Goal: Task Accomplishment & Management: Manage account settings

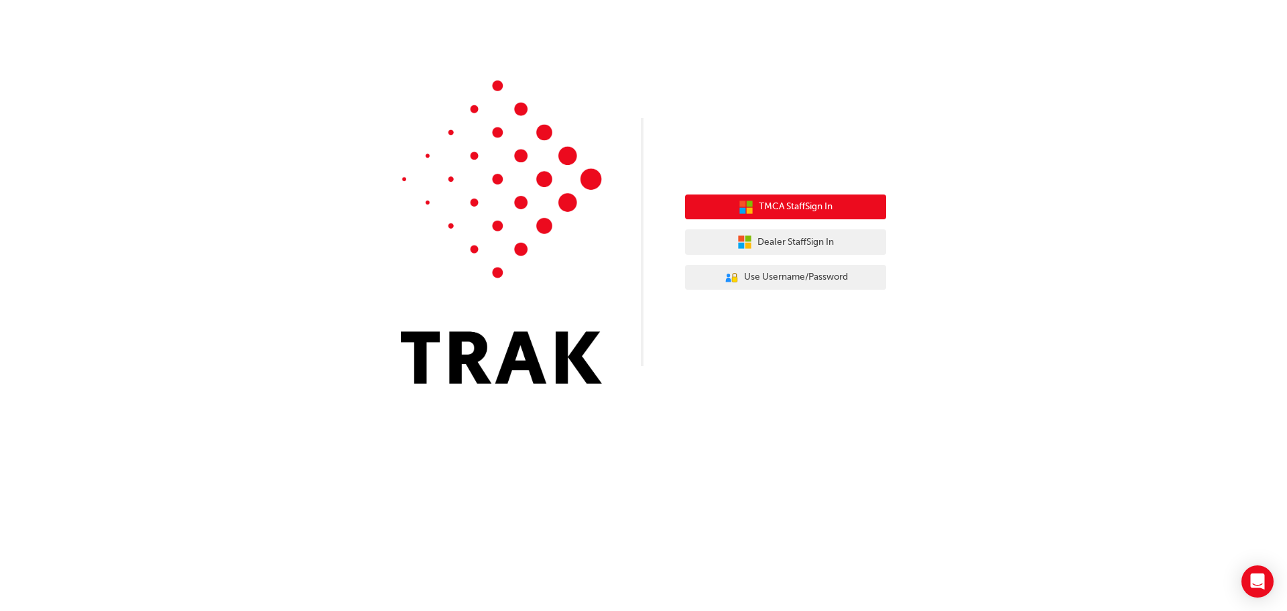
click at [729, 200] on span "TMCA Staff Sign In" at bounding box center [796, 206] width 74 height 15
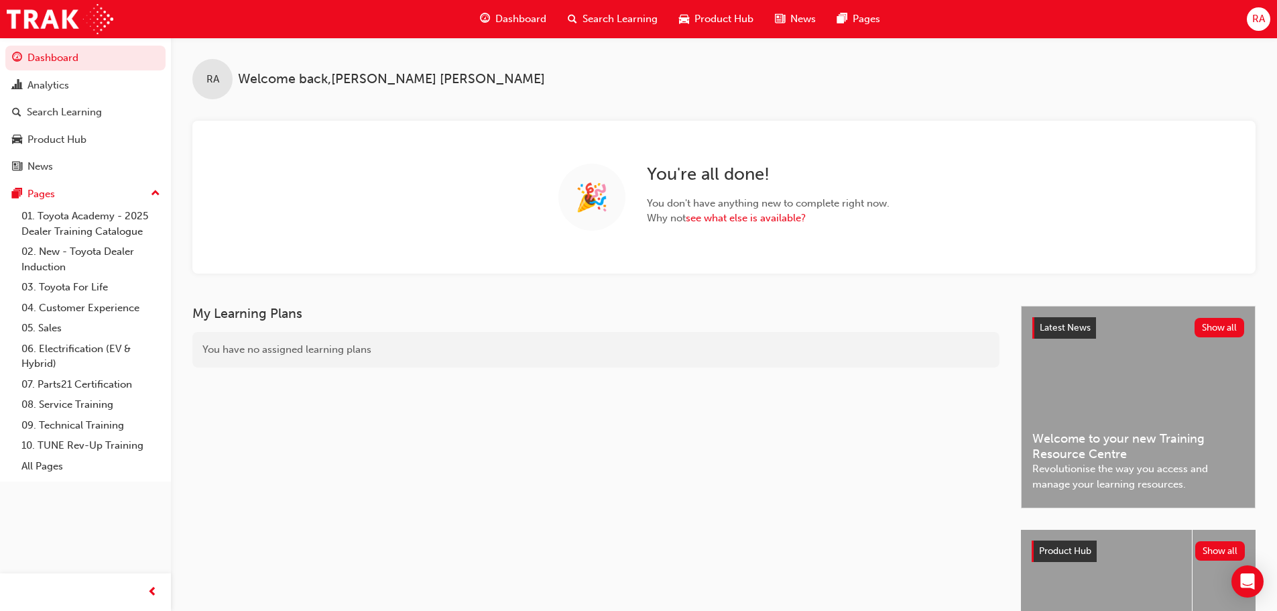
click at [1262, 17] on span "RA" at bounding box center [1258, 18] width 13 height 15
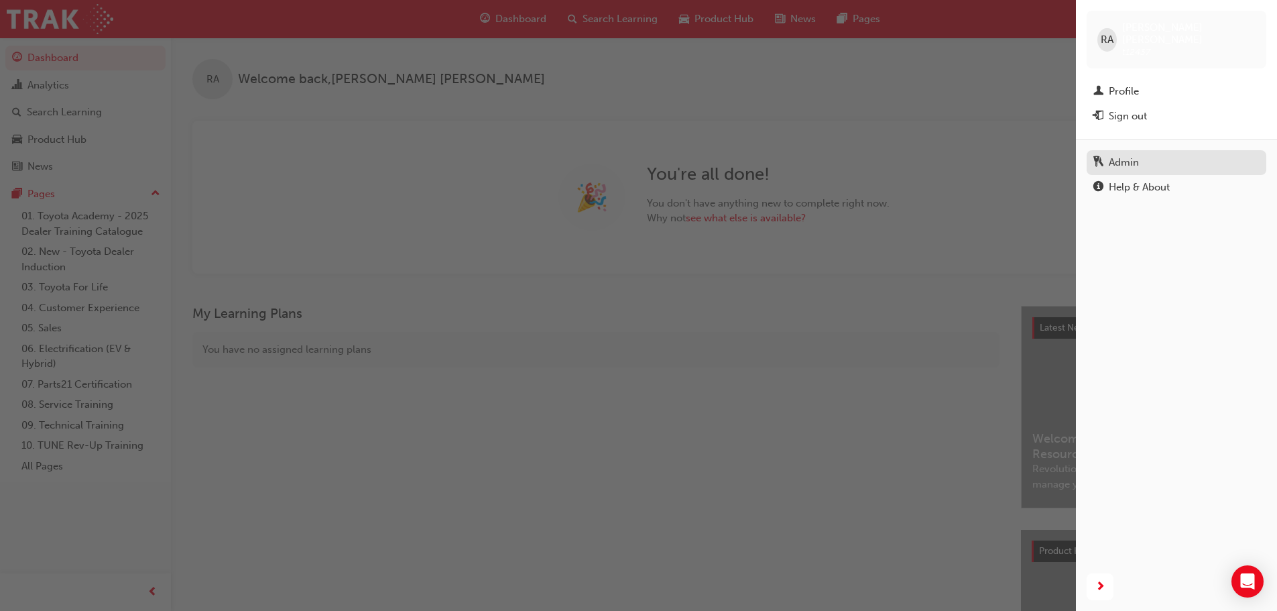
click at [1133, 155] on div "Admin" at bounding box center [1124, 162] width 30 height 15
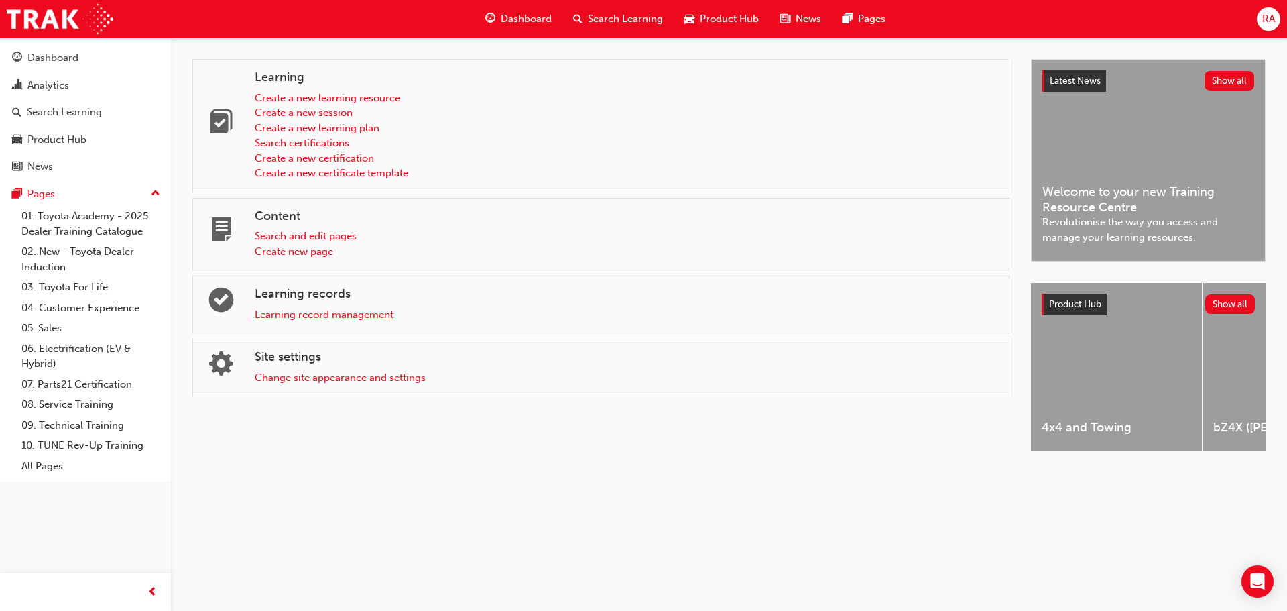
click at [323, 312] on link "Learning record management" at bounding box center [324, 314] width 139 height 12
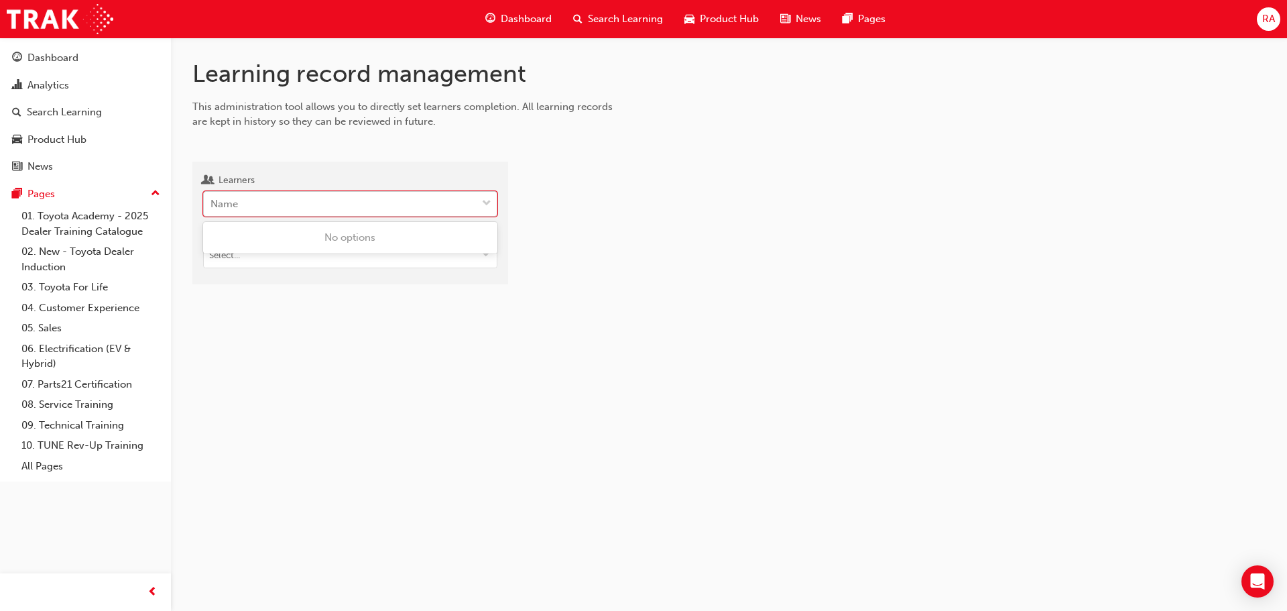
click at [484, 204] on span "down-icon" at bounding box center [486, 203] width 9 height 17
click at [212, 204] on input "Learners 0 results available. Use Up and Down to choose options, press Enter to…" at bounding box center [210, 203] width 1 height 11
type input "arukatti"
click at [357, 243] on span "Dilum Arukatti - Mentone Toyota - MENTONE" at bounding box center [317, 237] width 212 height 12
click at [489, 256] on span "down-icon" at bounding box center [485, 256] width 9 height 11
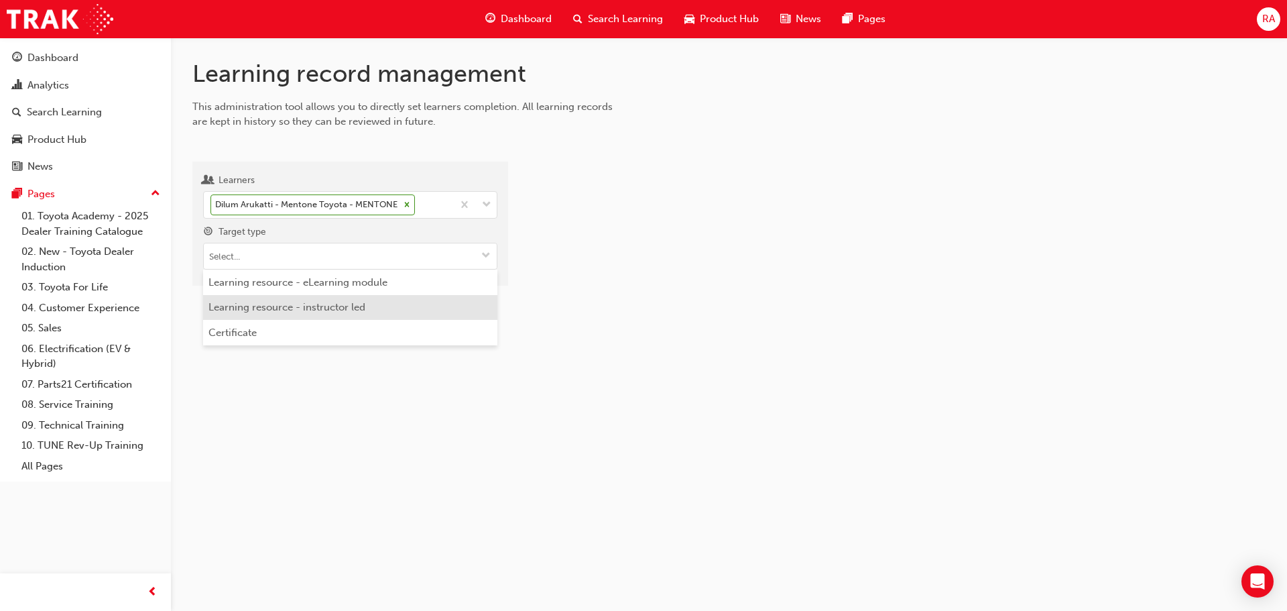
click at [311, 310] on li "Learning resource - instructor led" at bounding box center [350, 307] width 294 height 25
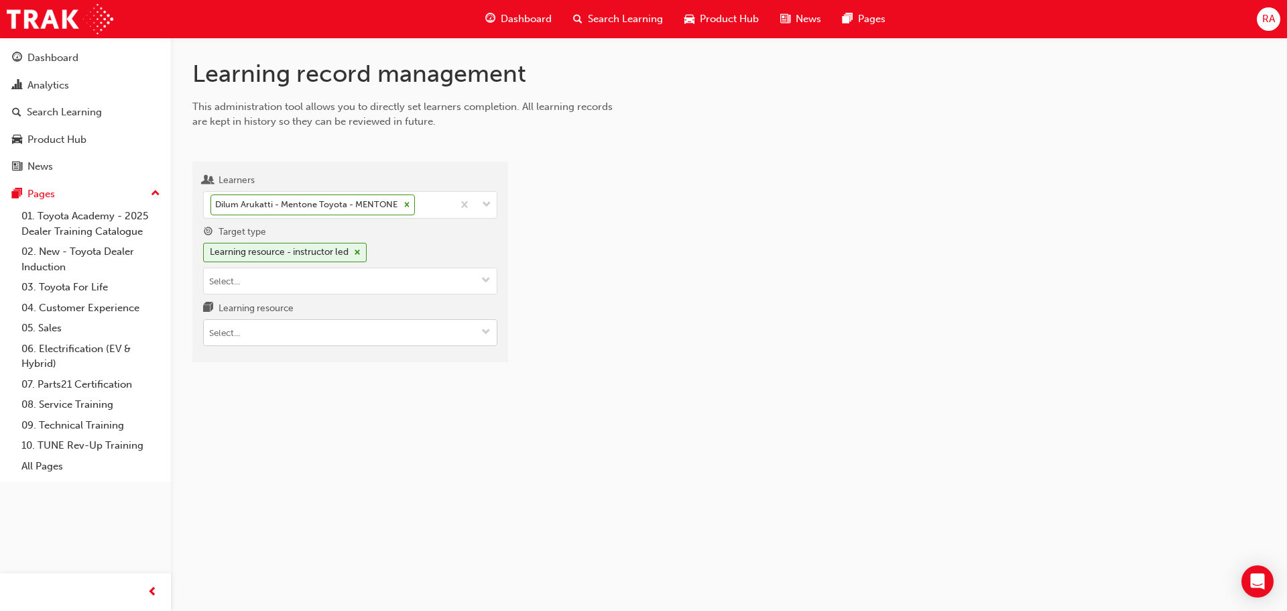
click at [337, 336] on input "Learning resource" at bounding box center [350, 332] width 293 height 25
type input "tfl"
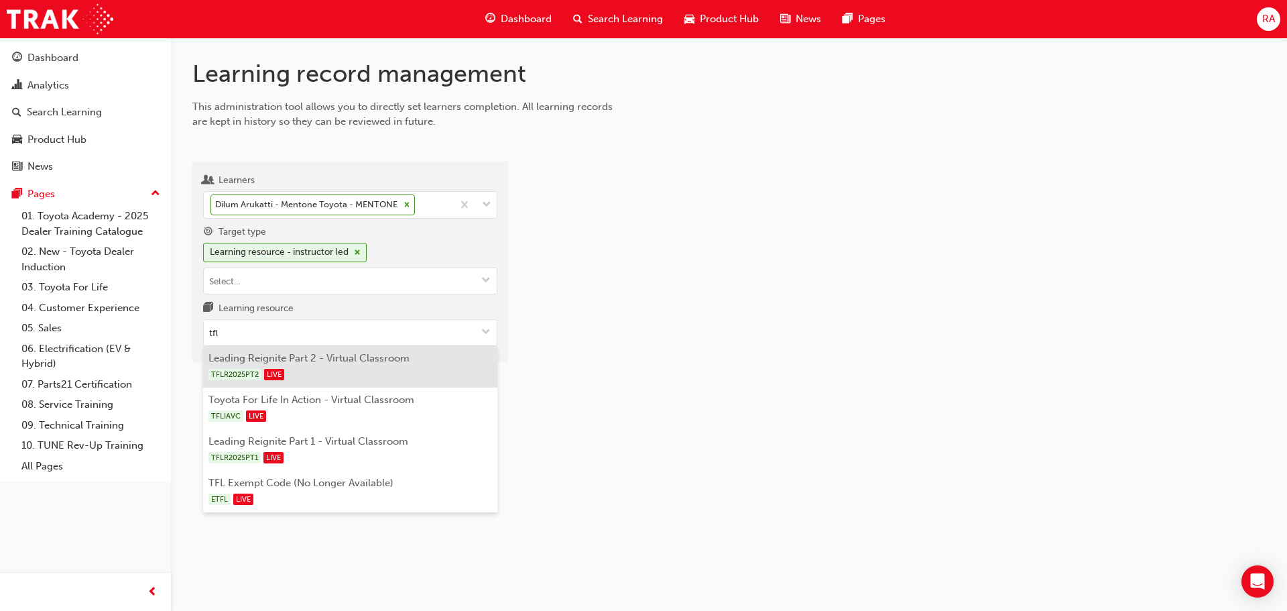
click at [342, 364] on li "Leading Reignite Part 2 - Virtual Classroom TFLR2025PT2 LIVE" at bounding box center [350, 367] width 294 height 42
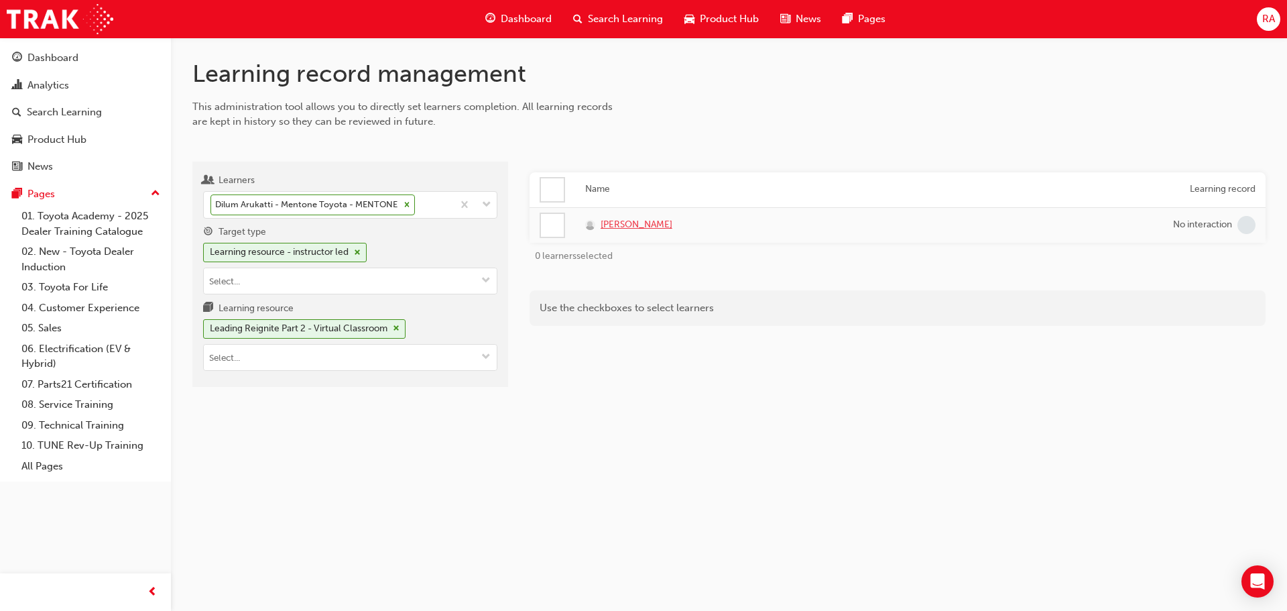
click at [631, 223] on span "Dilum Arukatti" at bounding box center [637, 224] width 72 height 15
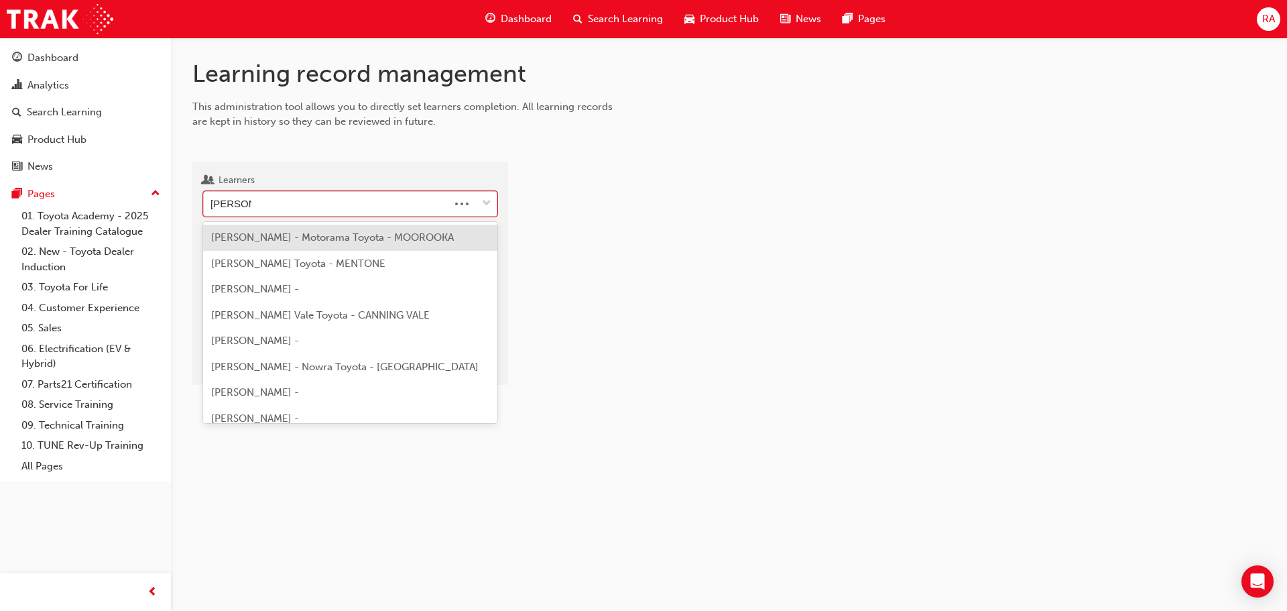
type input "fernandes"
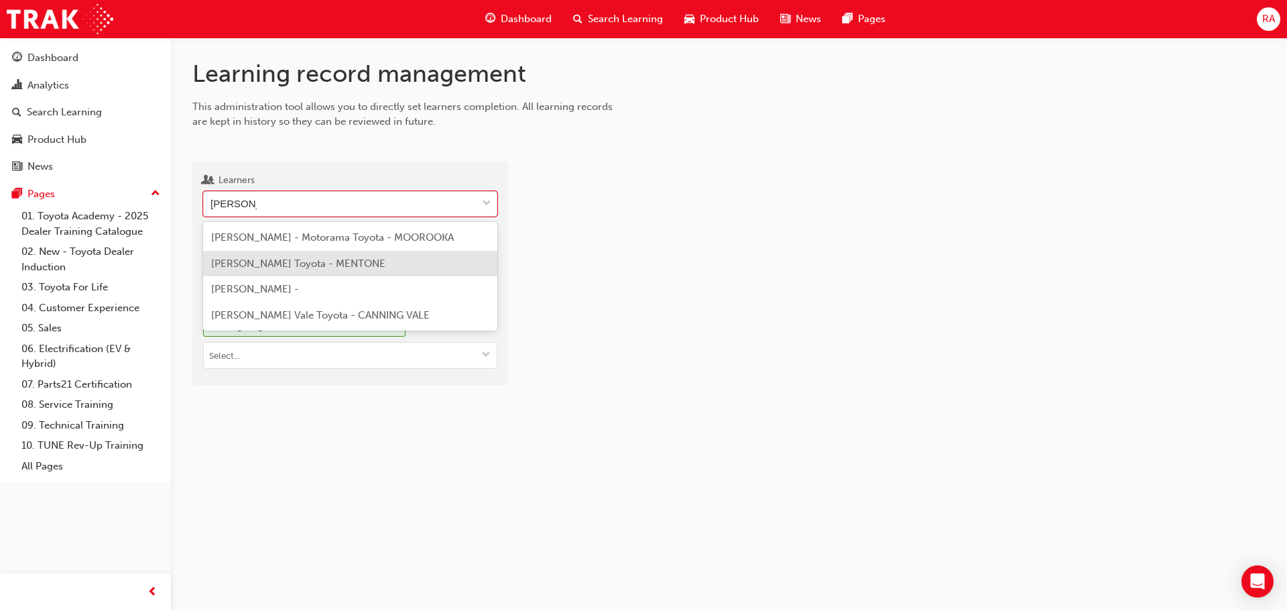
click at [318, 269] on div "Hosh Fernandes - Mentone Toyota - MENTONE" at bounding box center [350, 264] width 294 height 26
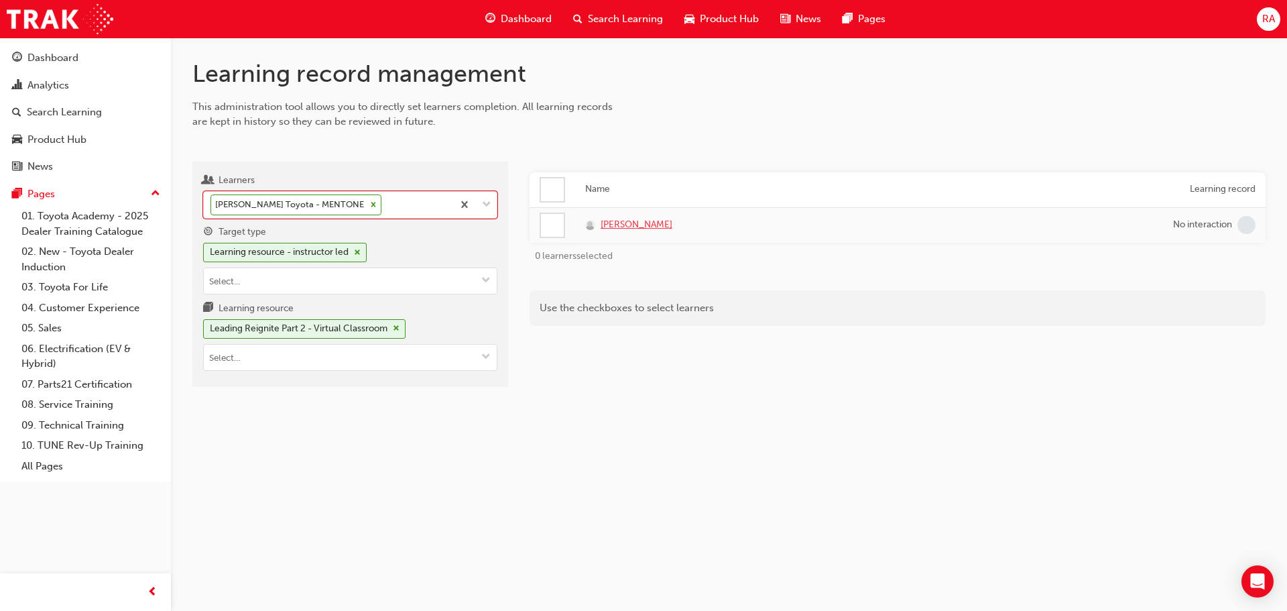
click at [625, 221] on span "Hosh Fernandes" at bounding box center [637, 224] width 72 height 15
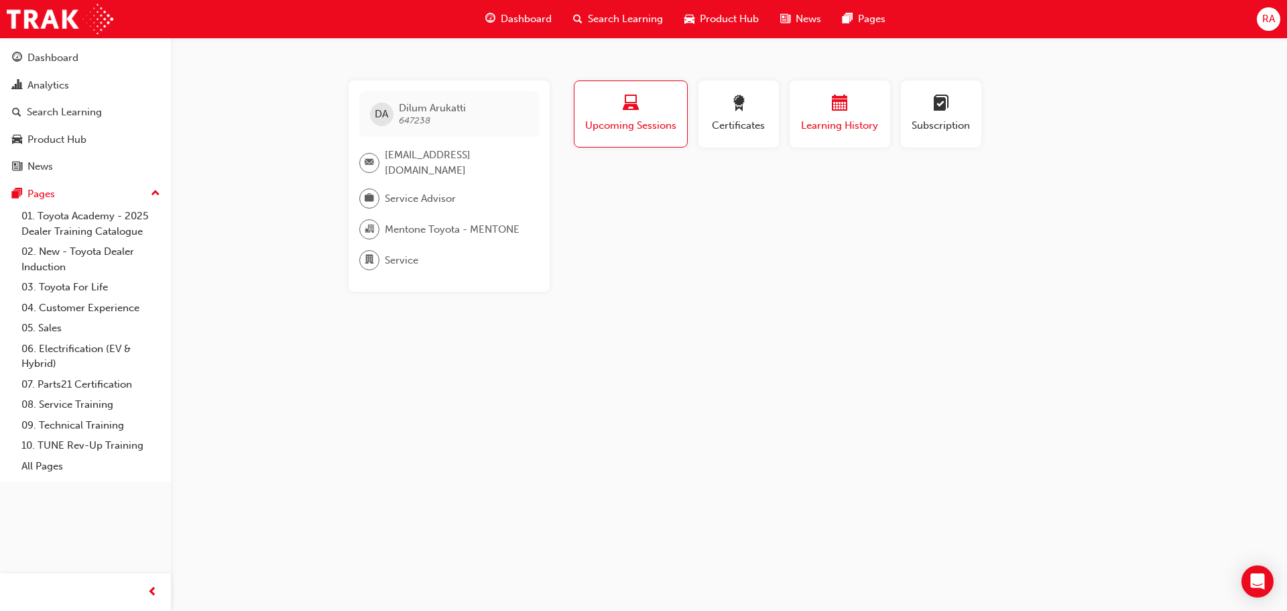
click at [845, 117] on div "Learning History" at bounding box center [840, 114] width 80 height 38
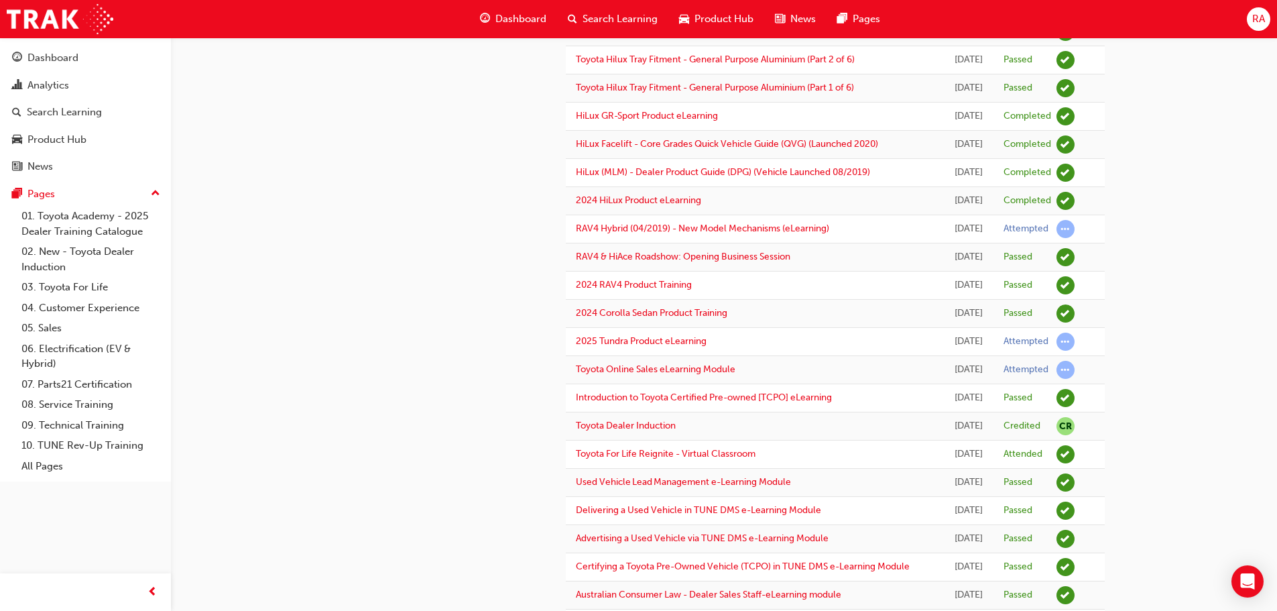
scroll to position [402, 0]
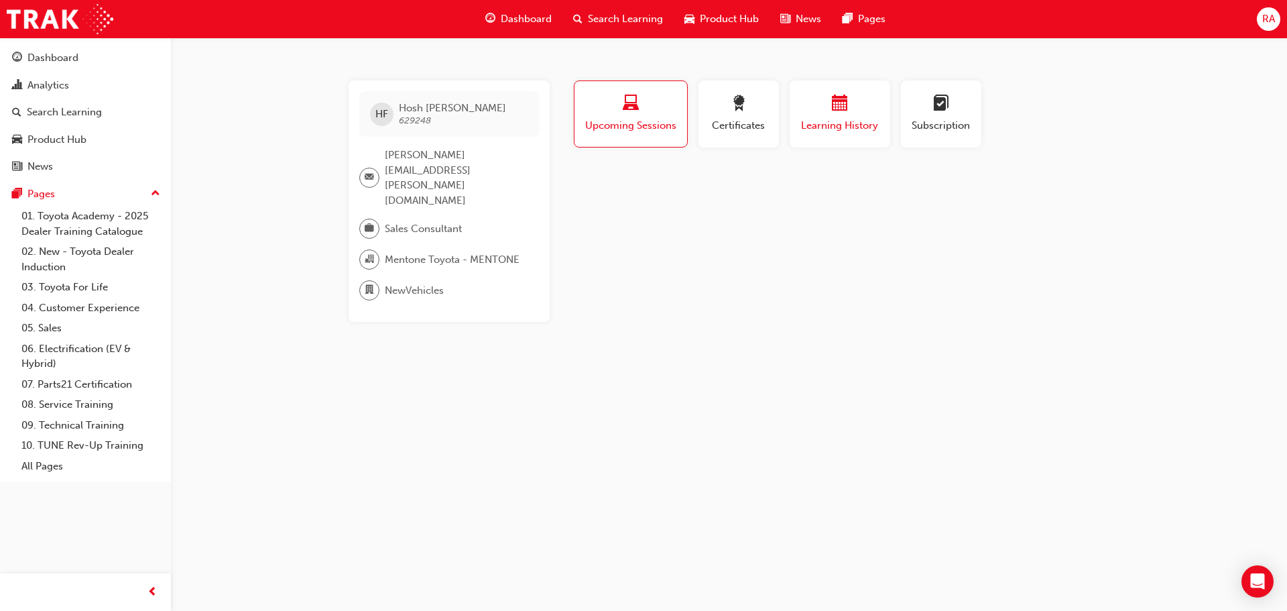
click at [846, 118] on span "Learning History" at bounding box center [840, 125] width 80 height 15
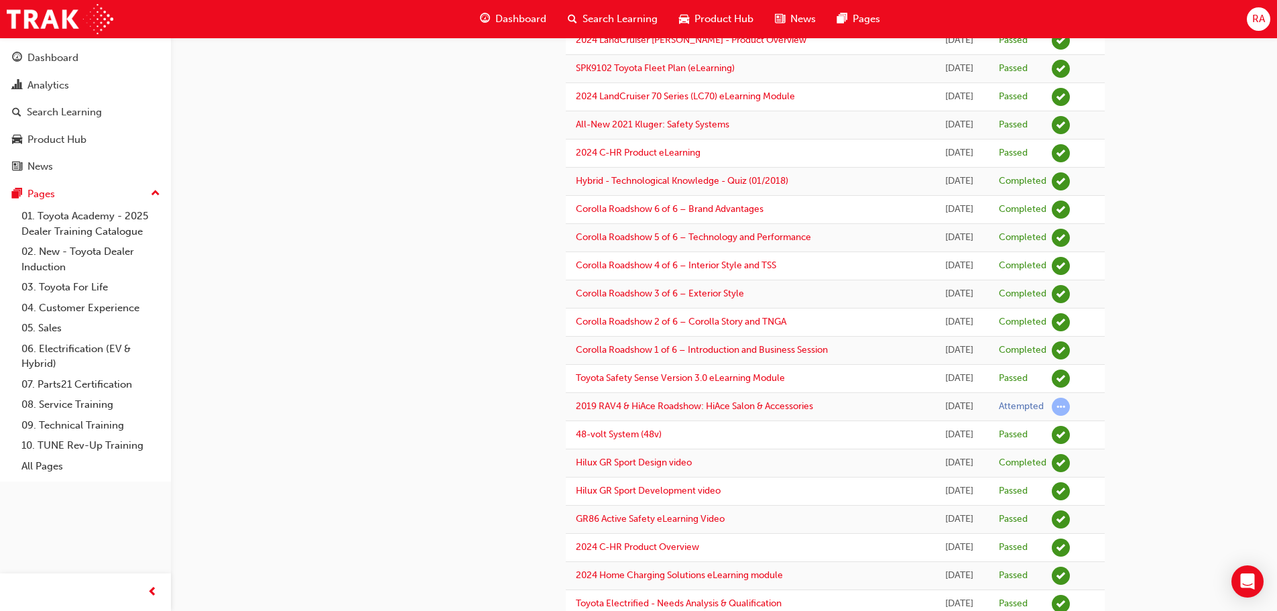
scroll to position [1044, 0]
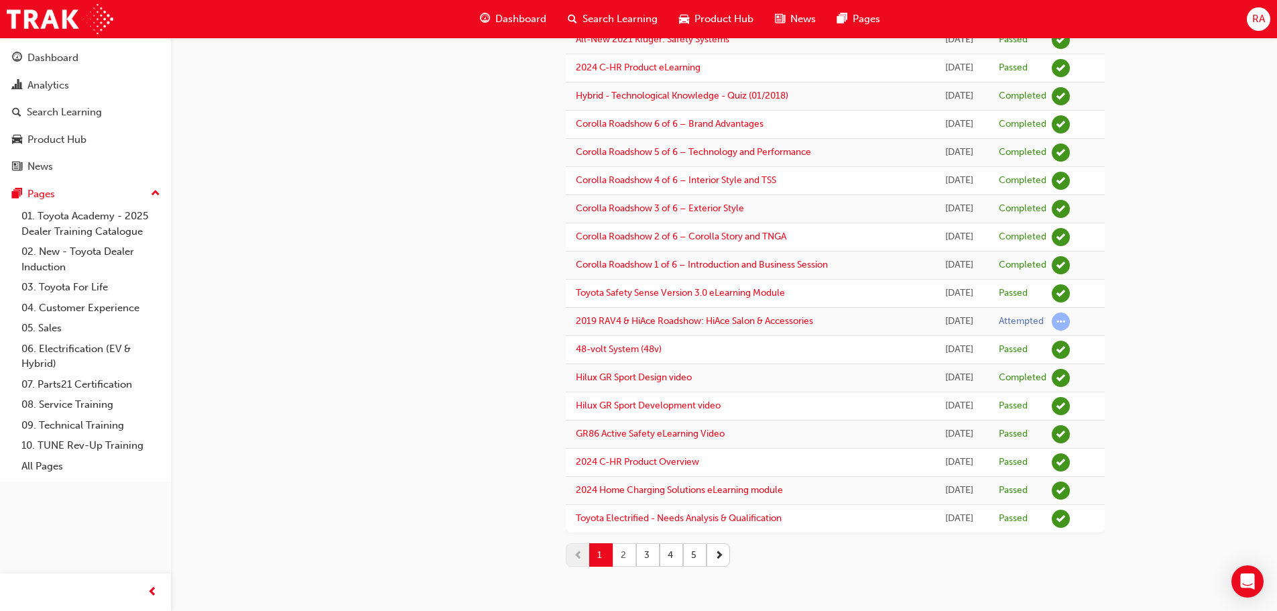
click at [631, 558] on button "2" at bounding box center [624, 554] width 23 height 23
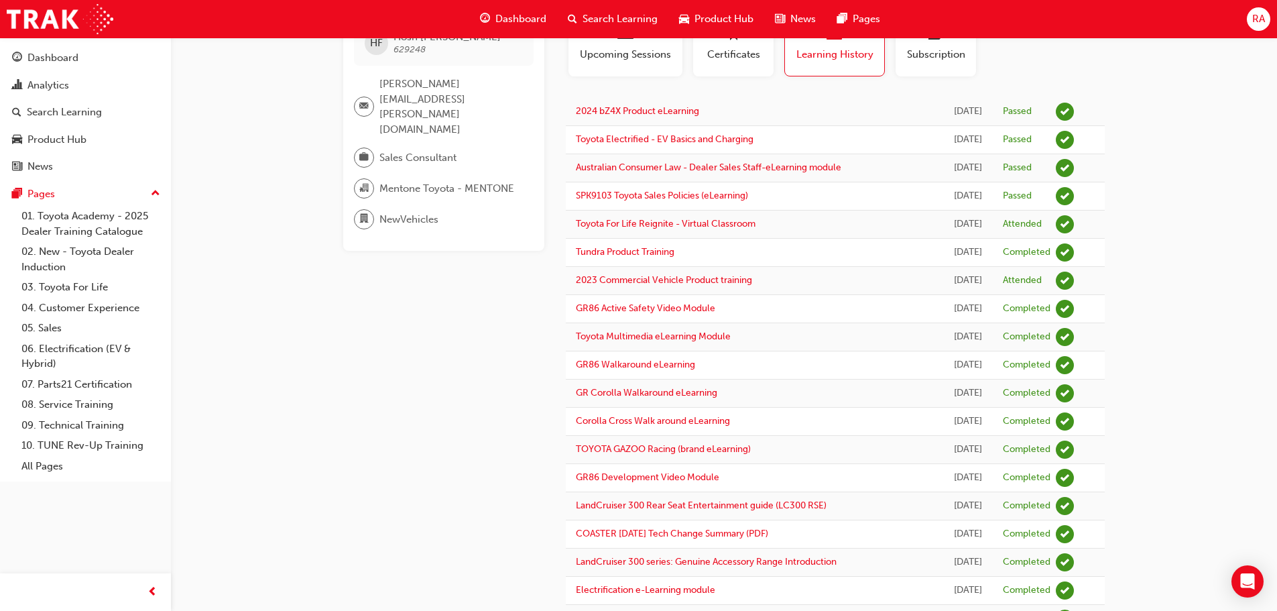
scroll to position [38, 0]
